Goal: Check status: Check status

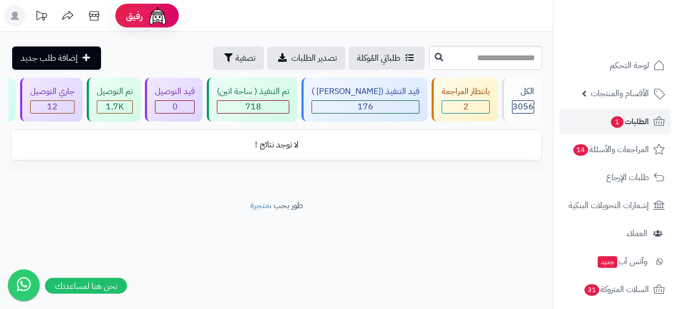
scroll to position [0, -106]
